Goal: Navigation & Orientation: Find specific page/section

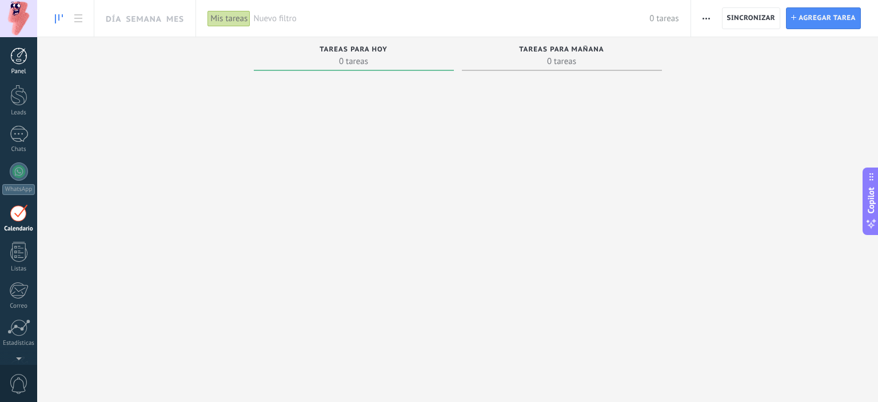
click at [18, 57] on div at bounding box center [18, 55] width 17 height 17
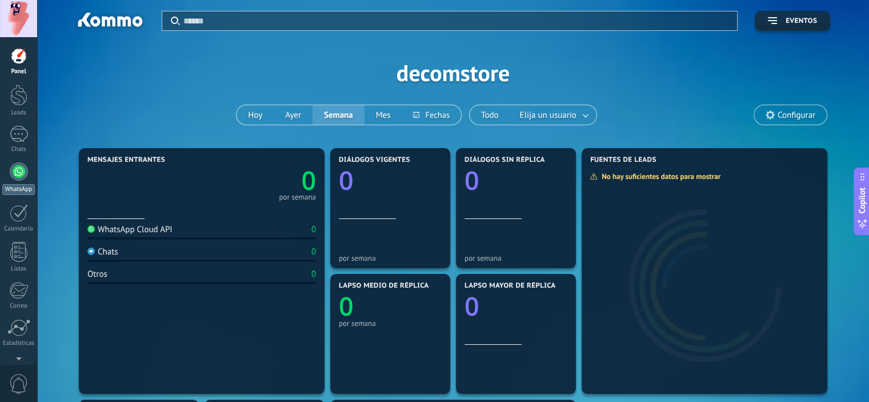
click at [20, 170] on div at bounding box center [19, 171] width 18 height 18
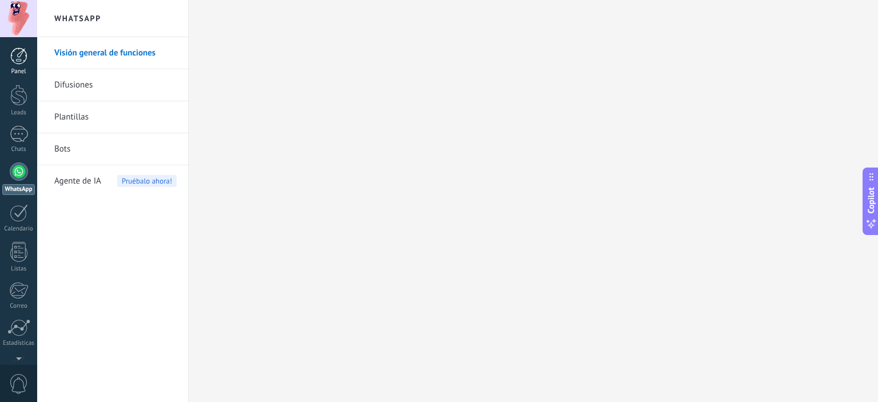
click at [18, 61] on div at bounding box center [18, 55] width 17 height 17
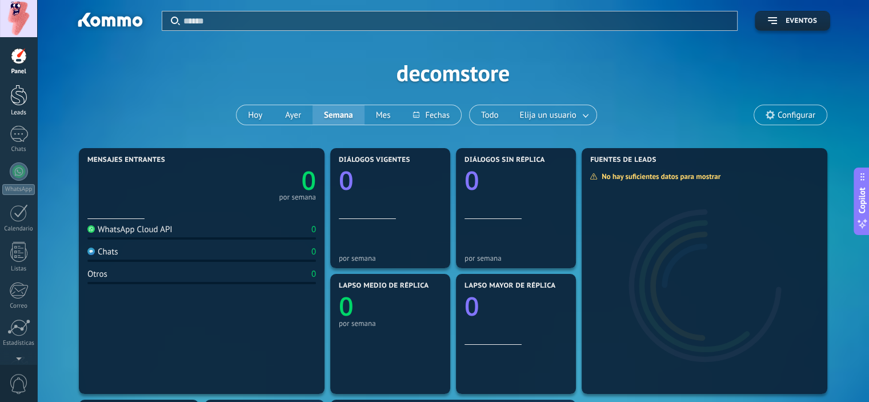
click at [29, 108] on link "Leads" at bounding box center [18, 101] width 37 height 32
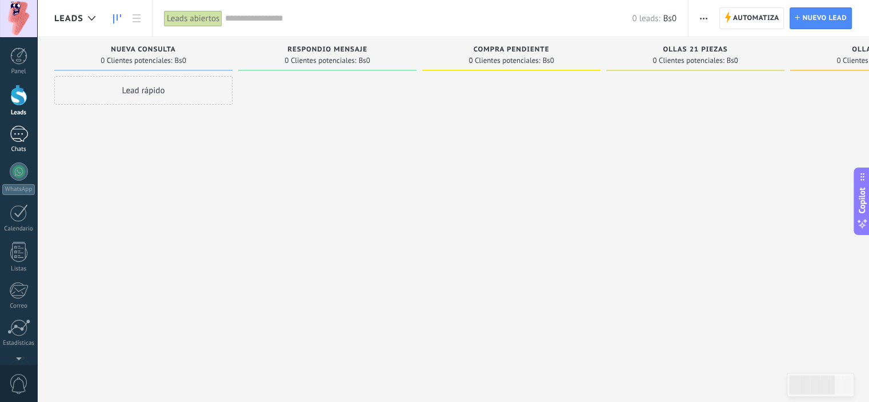
click at [25, 143] on link "Chats" at bounding box center [18, 139] width 37 height 27
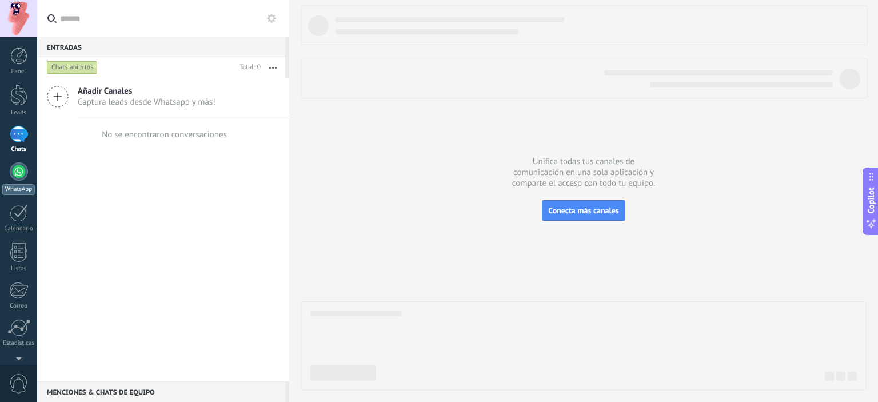
click at [21, 182] on link "WhatsApp" at bounding box center [18, 178] width 37 height 33
